Goal: Find specific page/section

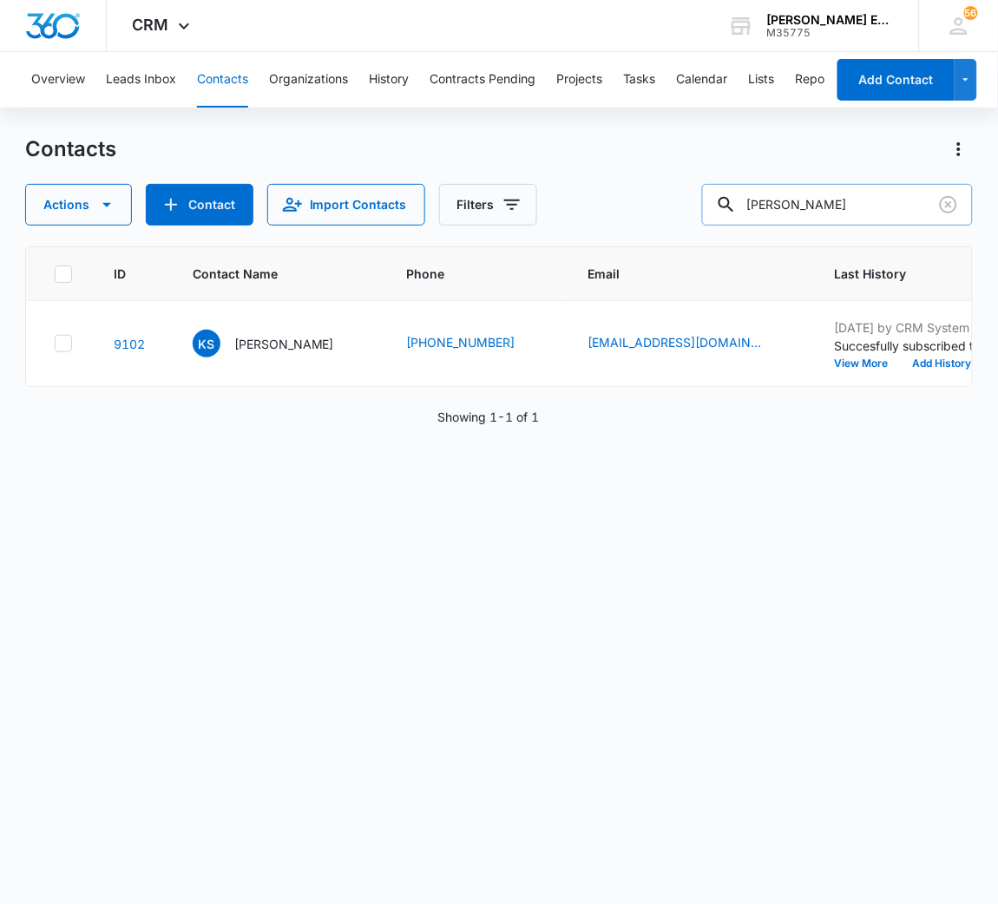
click at [796, 214] on input "[PERSON_NAME]" at bounding box center [837, 205] width 271 height 42
click at [852, 205] on input "[PERSON_NAME]" at bounding box center [837, 205] width 271 height 42
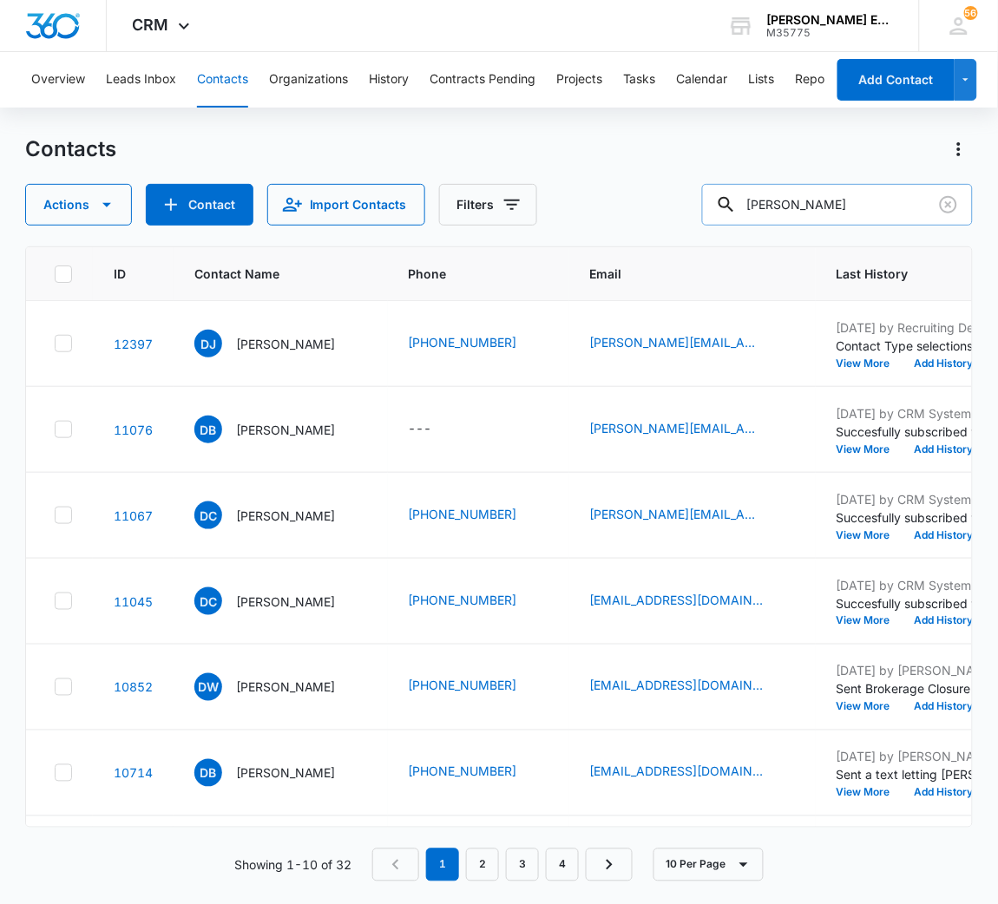
click at [845, 196] on input "[PERSON_NAME]" at bounding box center [837, 205] width 271 height 42
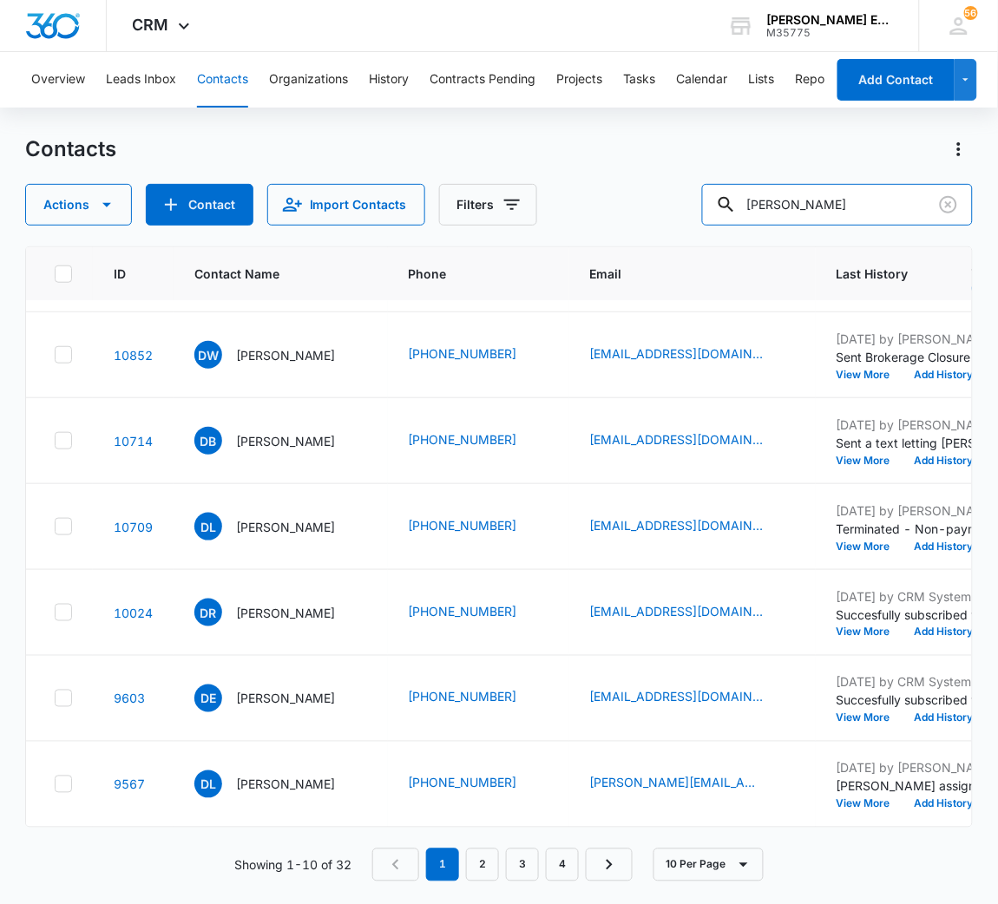
scroll to position [530, 0]
click at [847, 198] on input "[PERSON_NAME]" at bounding box center [837, 205] width 271 height 42
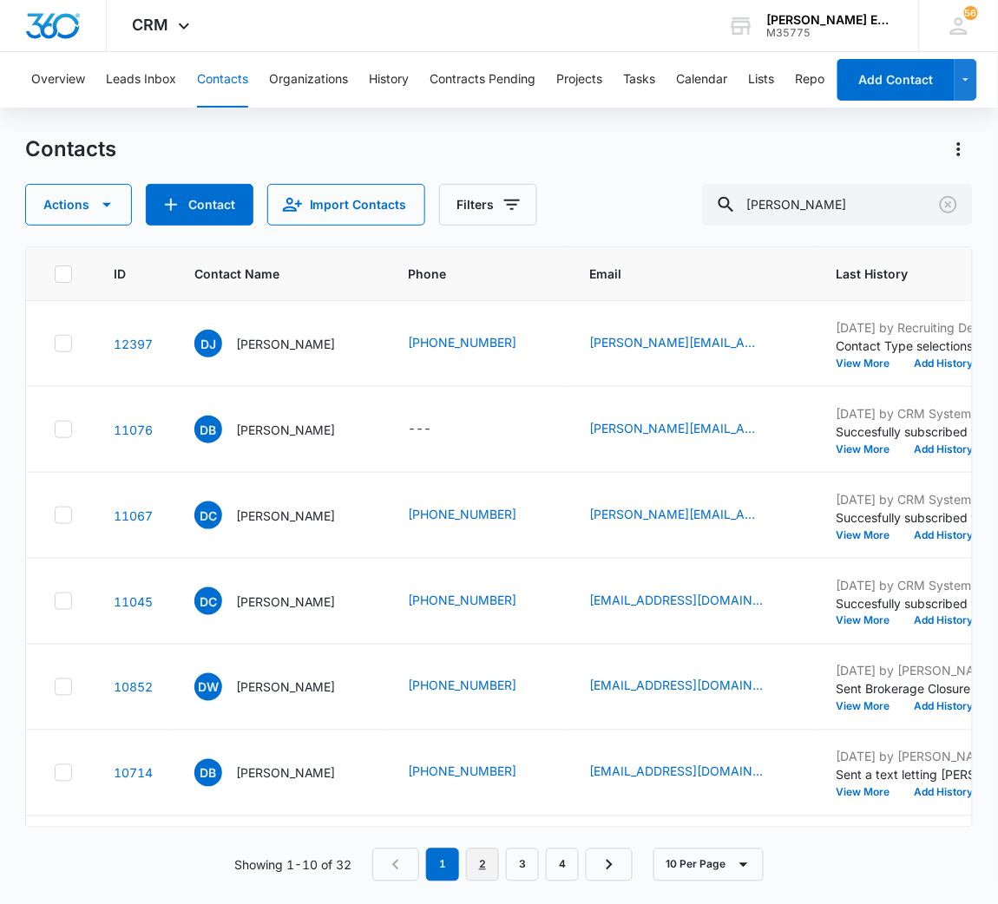
click at [480, 862] on link "2" at bounding box center [482, 865] width 33 height 33
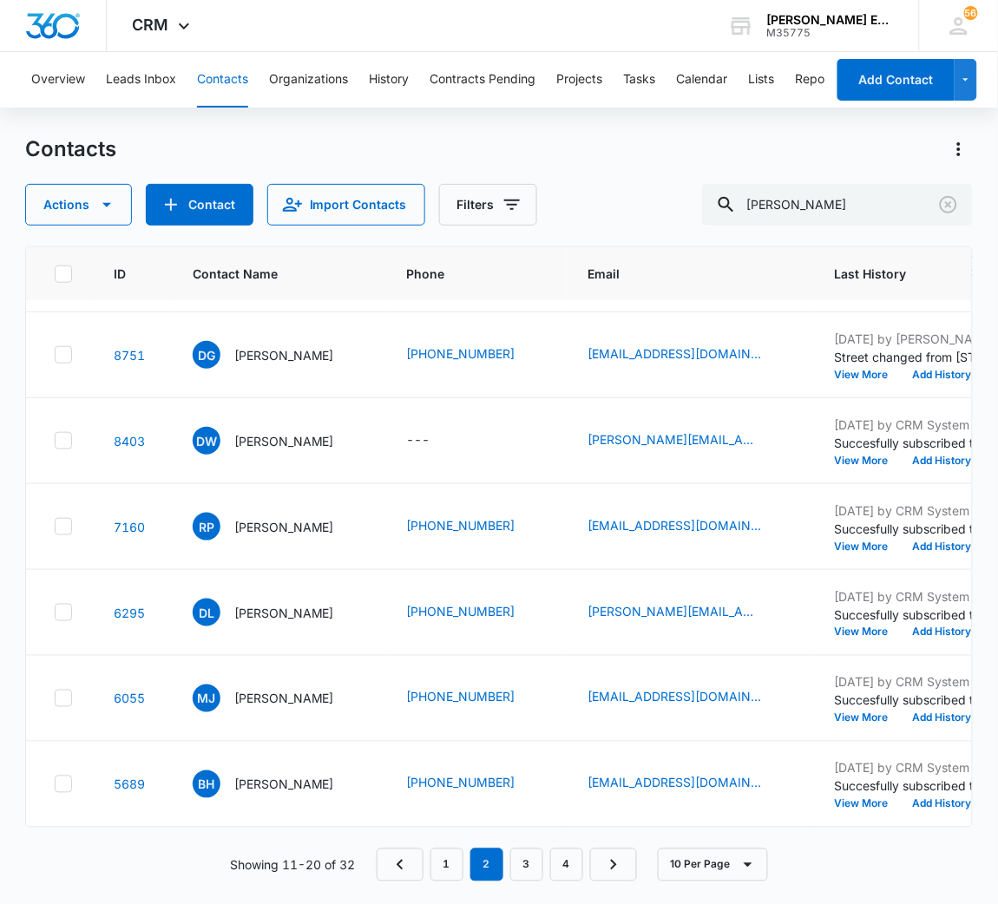
scroll to position [702, 0]
click at [815, 200] on input "[PERSON_NAME]" at bounding box center [837, 205] width 271 height 42
type input "[PERSON_NAME]"
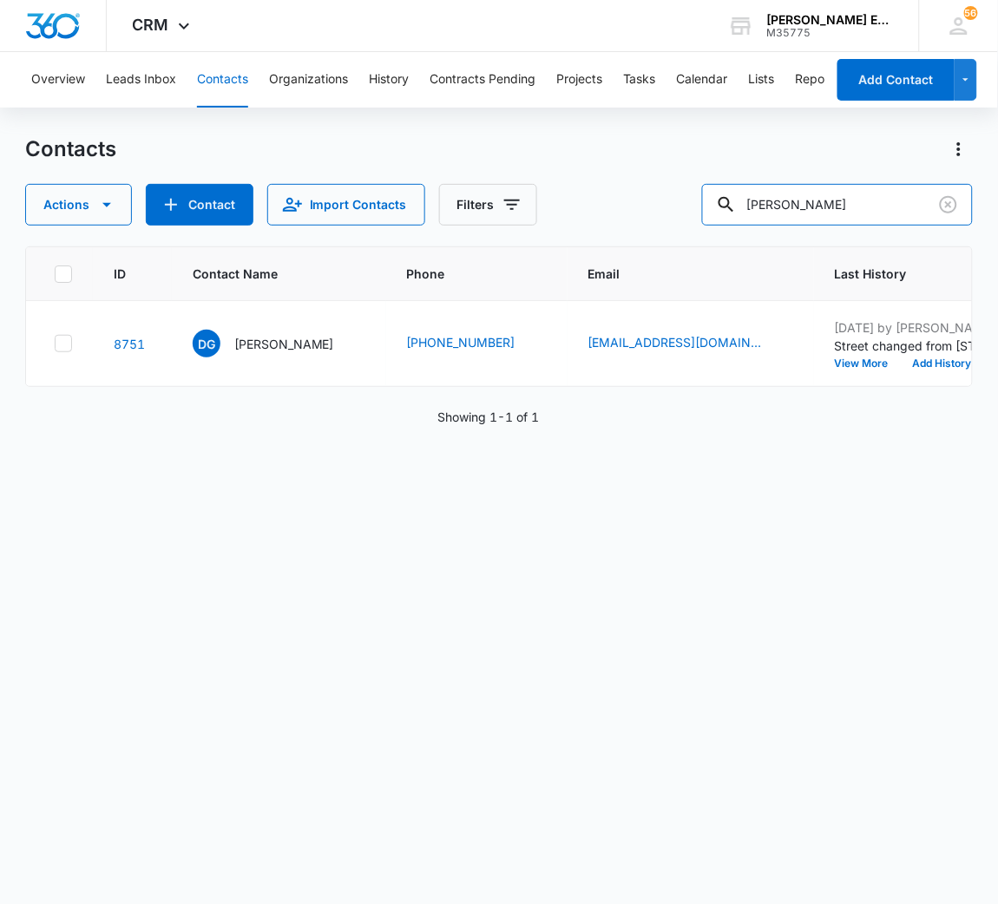
scroll to position [0, 889]
